Goal: Find specific page/section: Find specific page/section

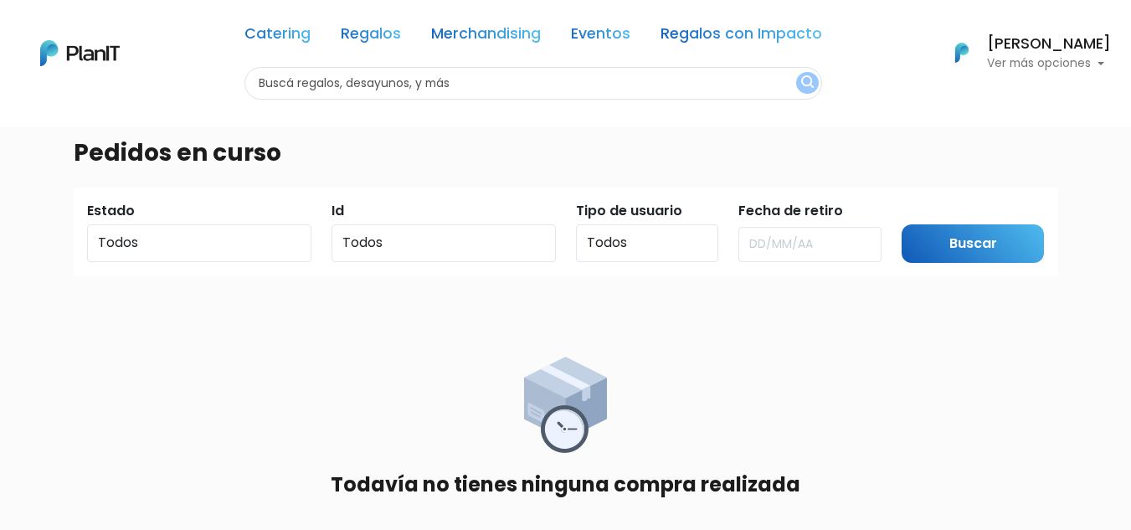
click at [1052, 63] on p "Ver más opciones" at bounding box center [1049, 64] width 124 height 12
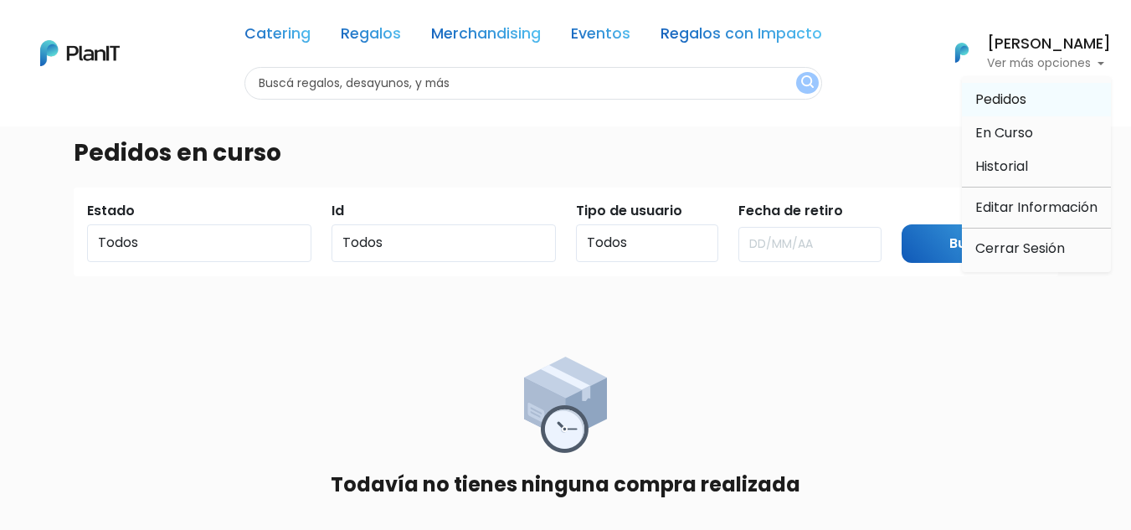
click at [1015, 101] on span "Pedidos" at bounding box center [1000, 99] width 51 height 19
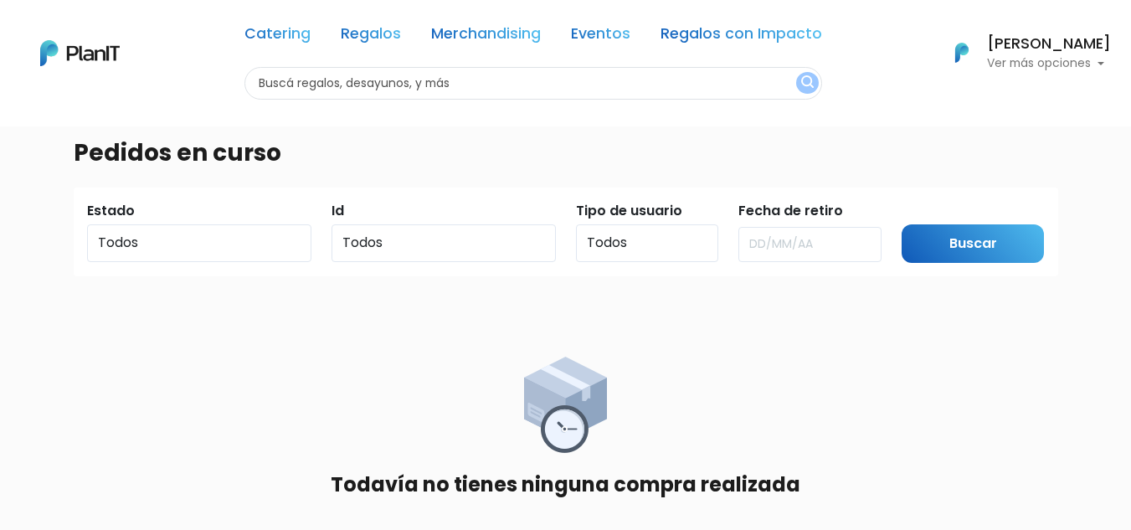
click at [1017, 68] on p "Ver más opciones" at bounding box center [1049, 64] width 124 height 12
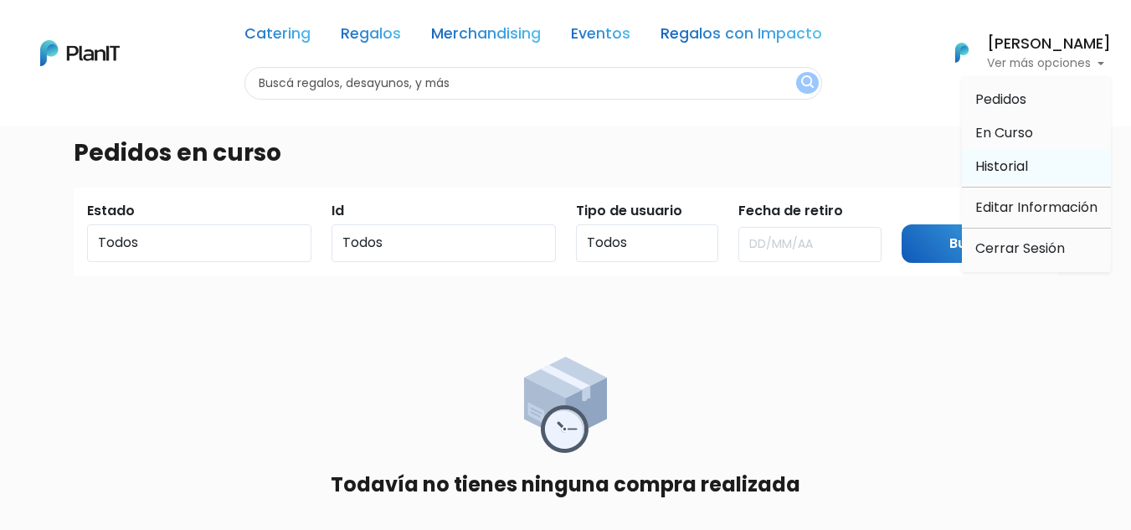
click at [1005, 158] on span "Historial" at bounding box center [1001, 166] width 53 height 19
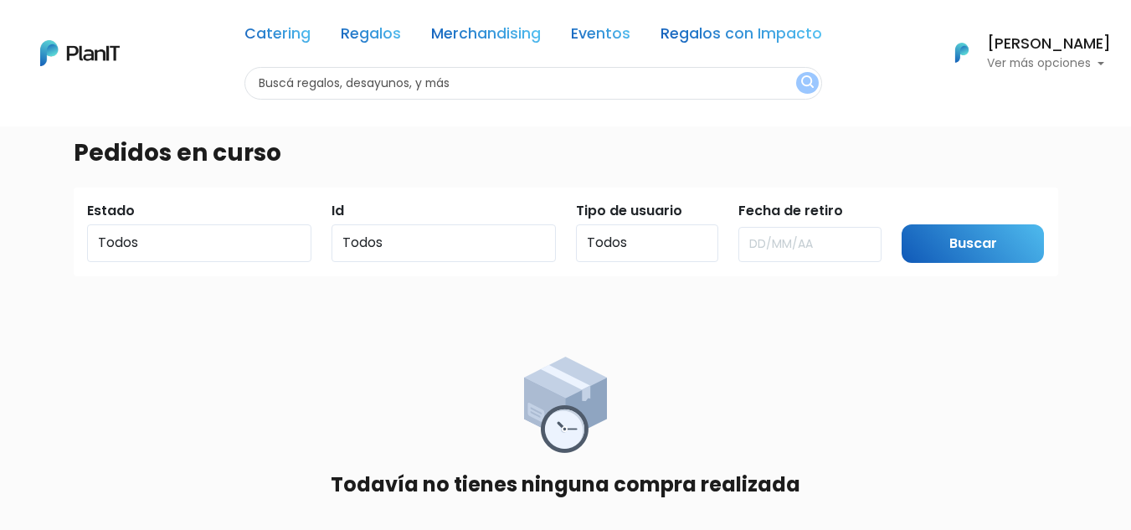
click at [1102, 66] on p "Ver más opciones" at bounding box center [1049, 64] width 124 height 12
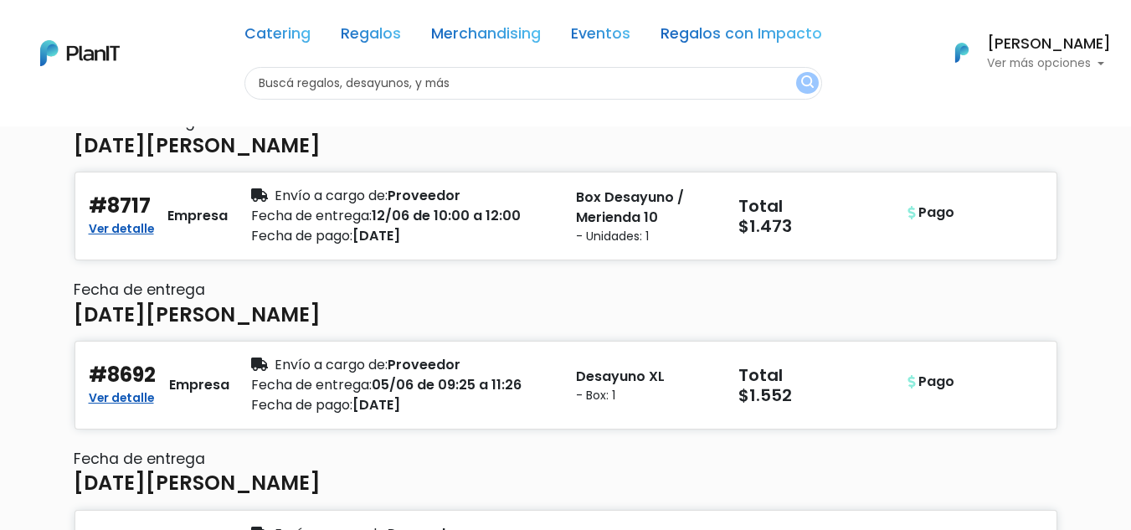
scroll to position [3863, 0]
